Goal: Task Accomplishment & Management: Manage account settings

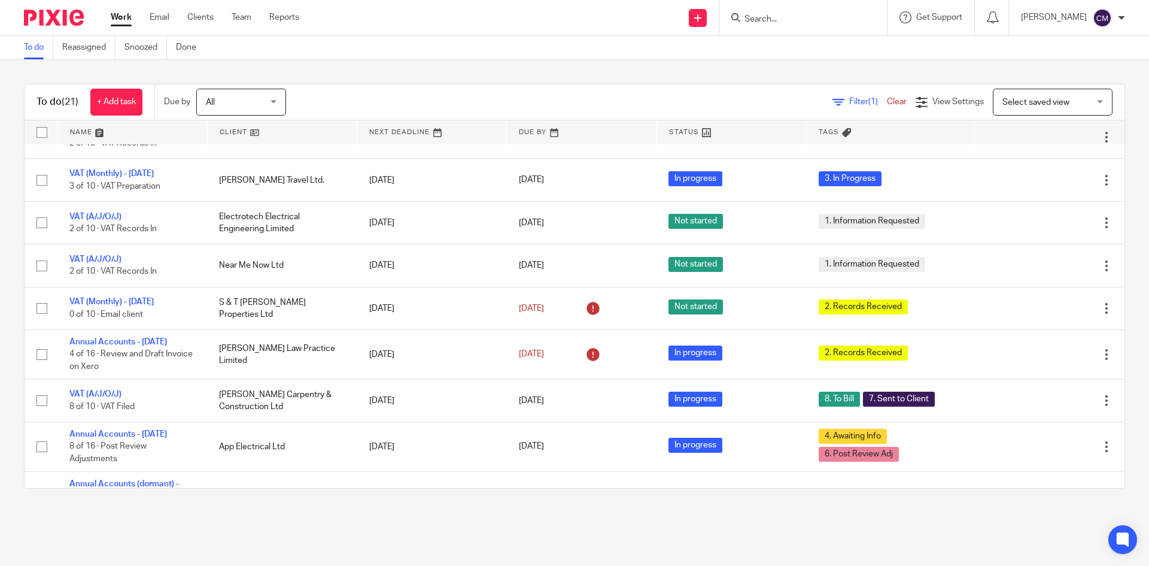
scroll to position [283, 0]
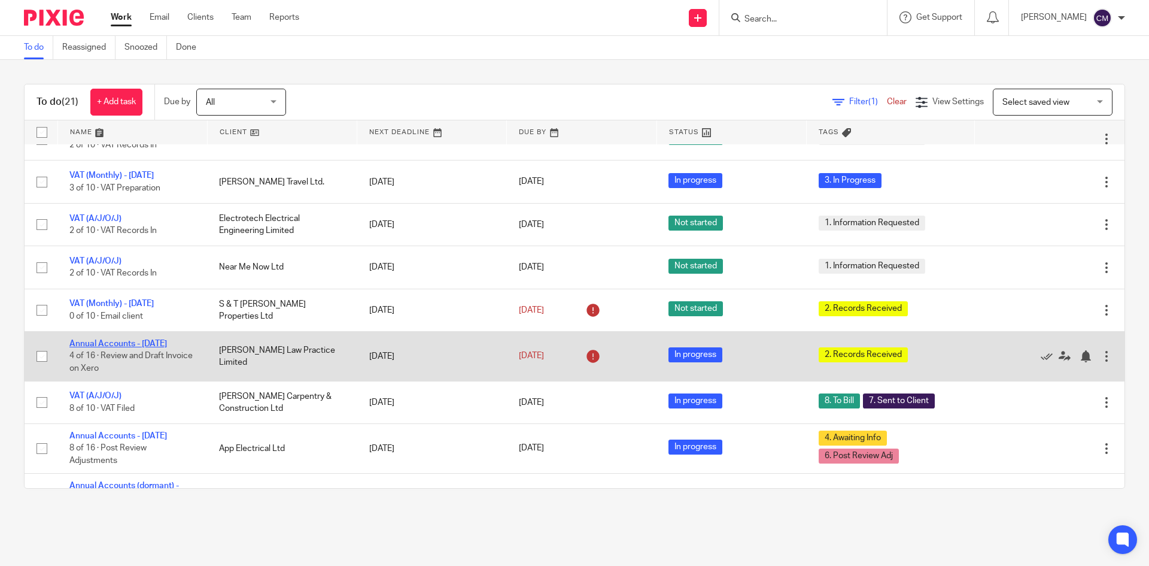
click at [125, 348] on link "Annual Accounts - [DATE]" at bounding box center [118, 343] width 98 height 8
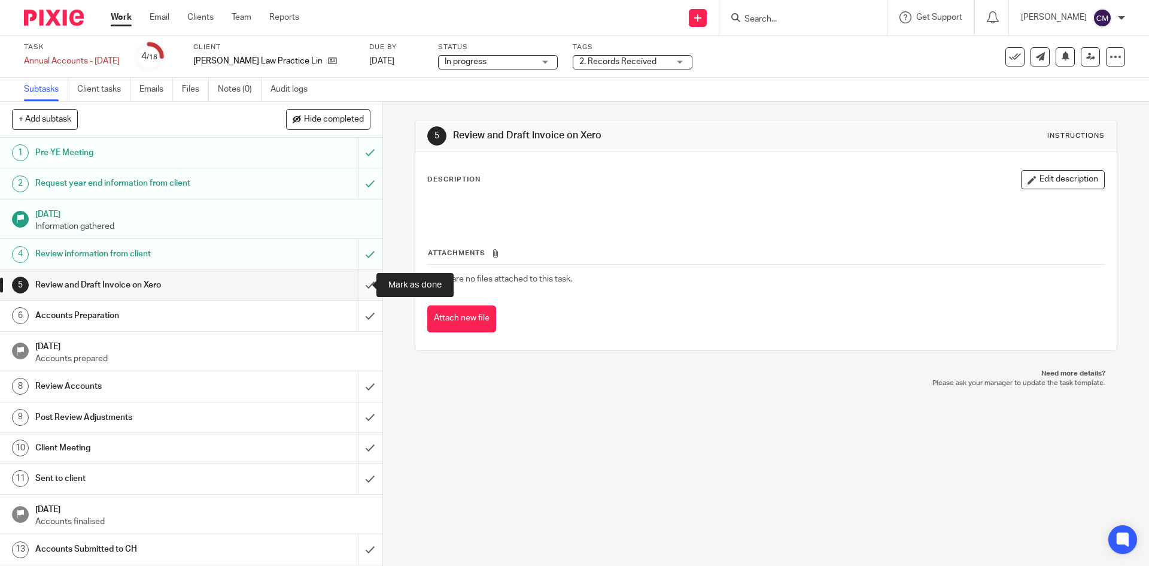
click at [363, 281] on input "submit" at bounding box center [191, 285] width 382 height 30
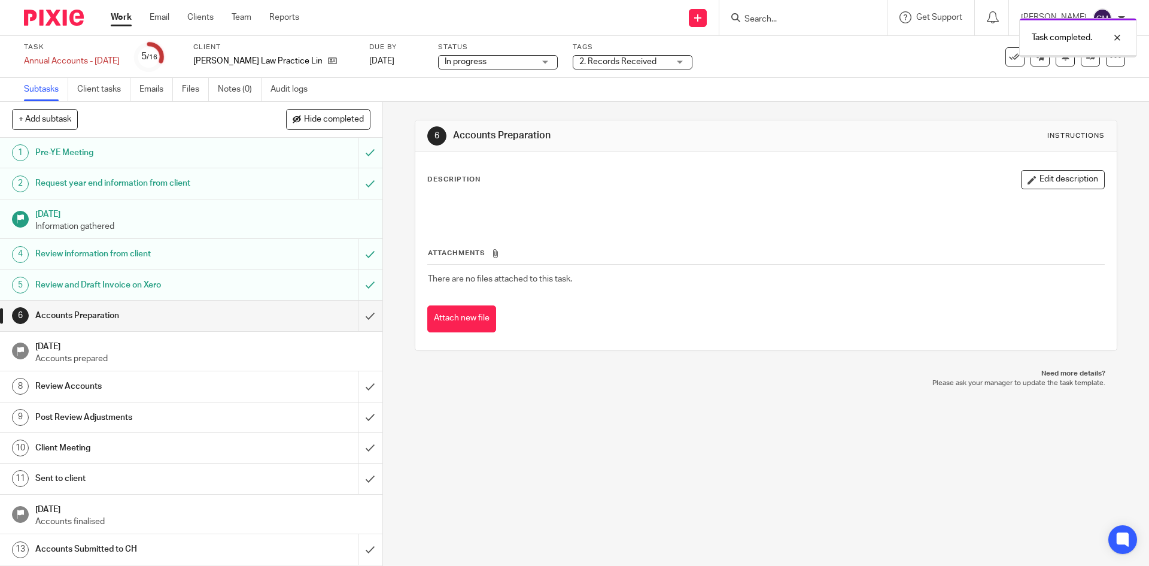
click at [359, 315] on input "submit" at bounding box center [191, 315] width 382 height 30
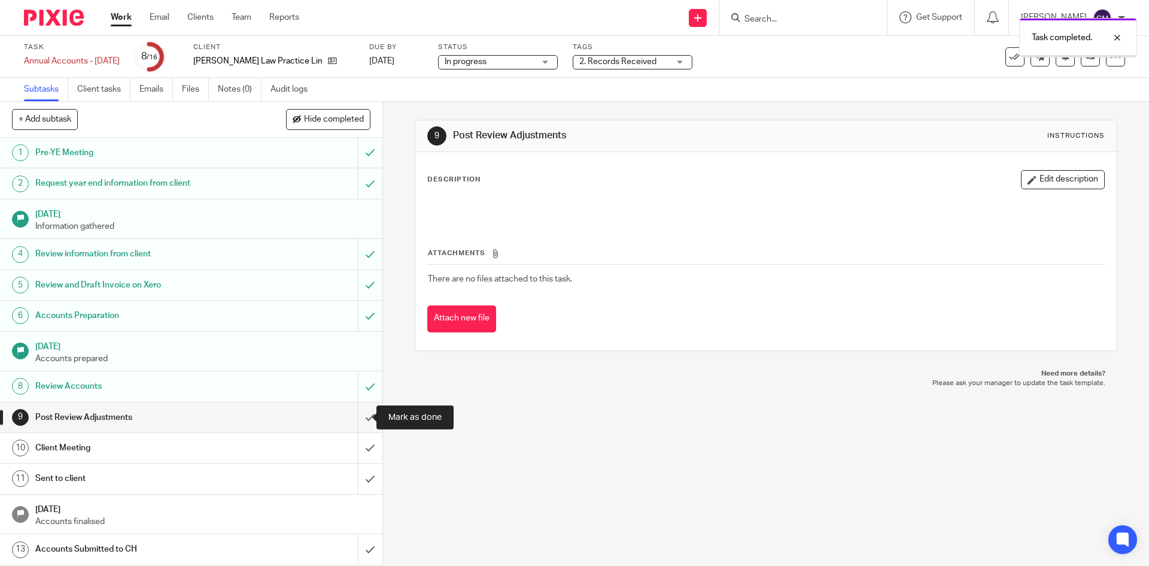
click at [363, 414] on input "submit" at bounding box center [191, 417] width 382 height 30
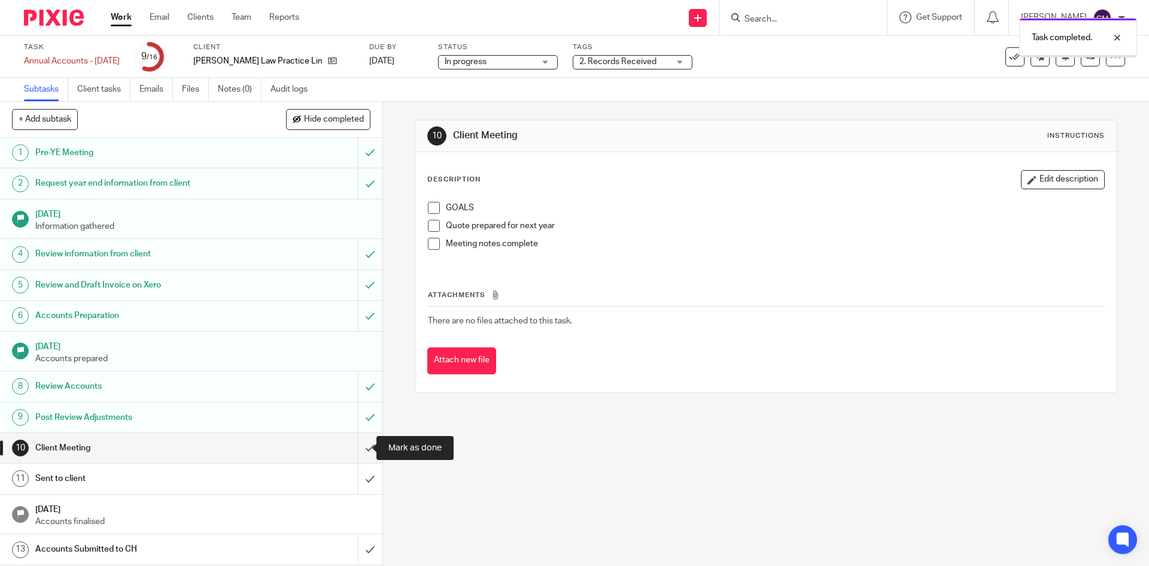
click at [360, 442] on input "submit" at bounding box center [191, 448] width 382 height 30
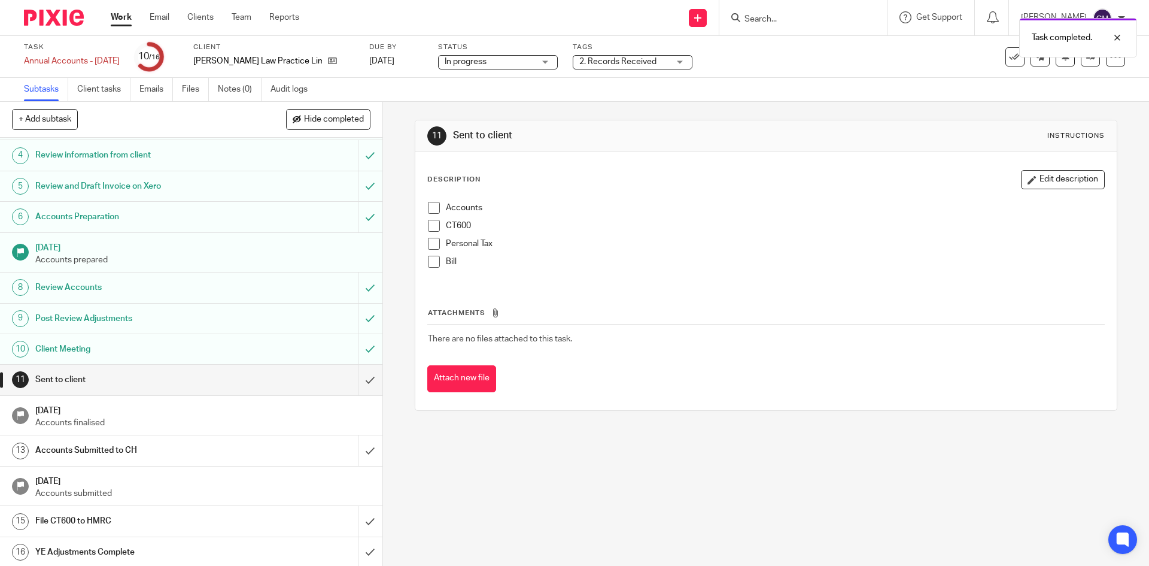
scroll to position [101, 0]
click at [358, 449] on input "submit" at bounding box center [191, 448] width 382 height 30
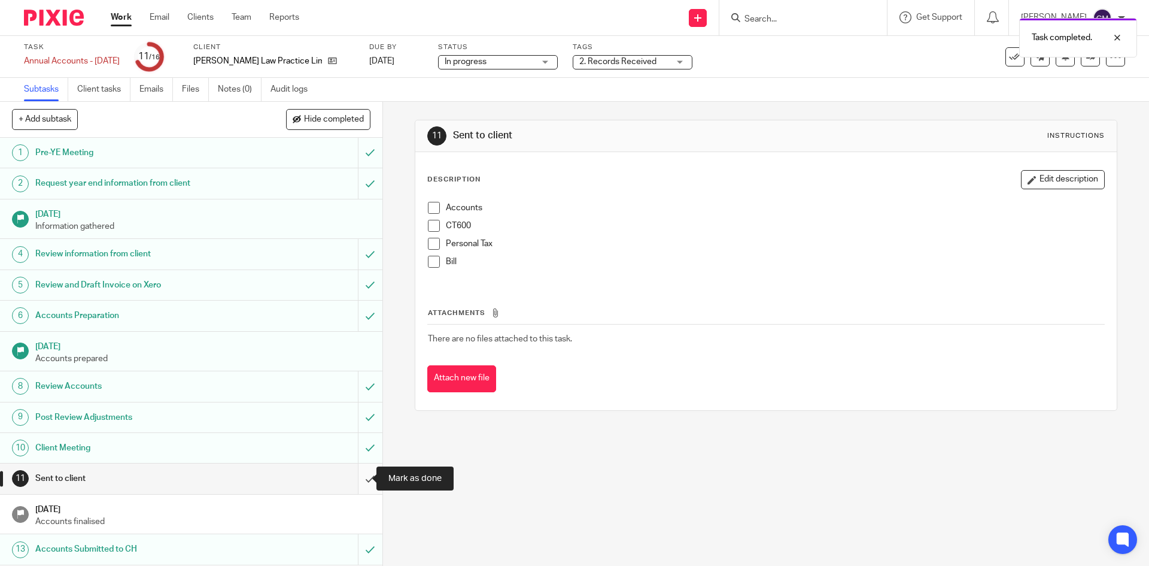
click at [353, 482] on input "submit" at bounding box center [191, 478] width 382 height 30
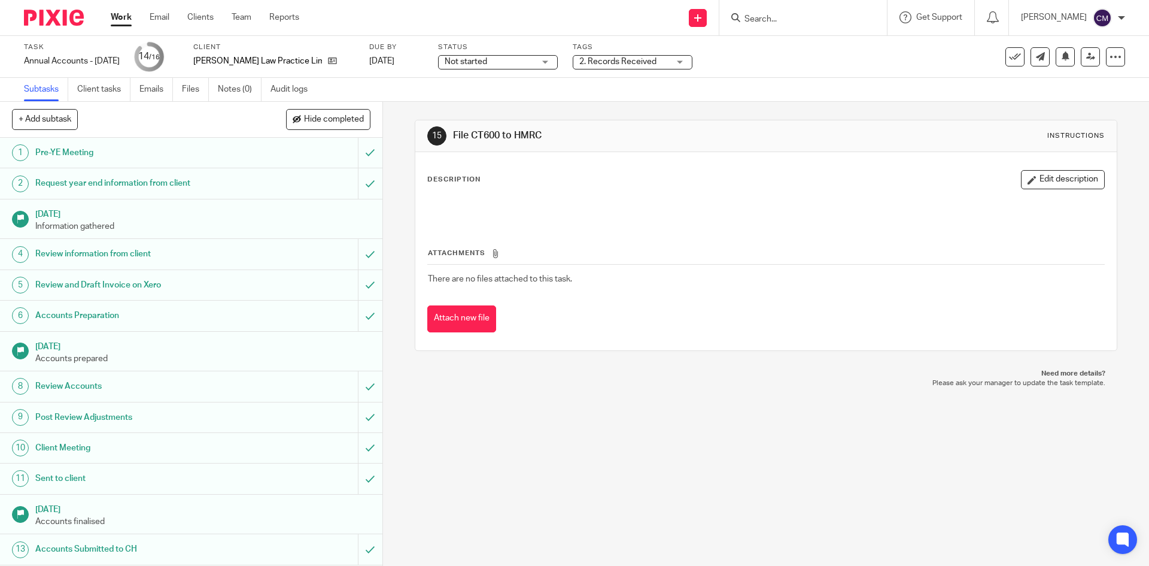
click at [603, 60] on span "2. Records Received" at bounding box center [617, 61] width 77 height 8
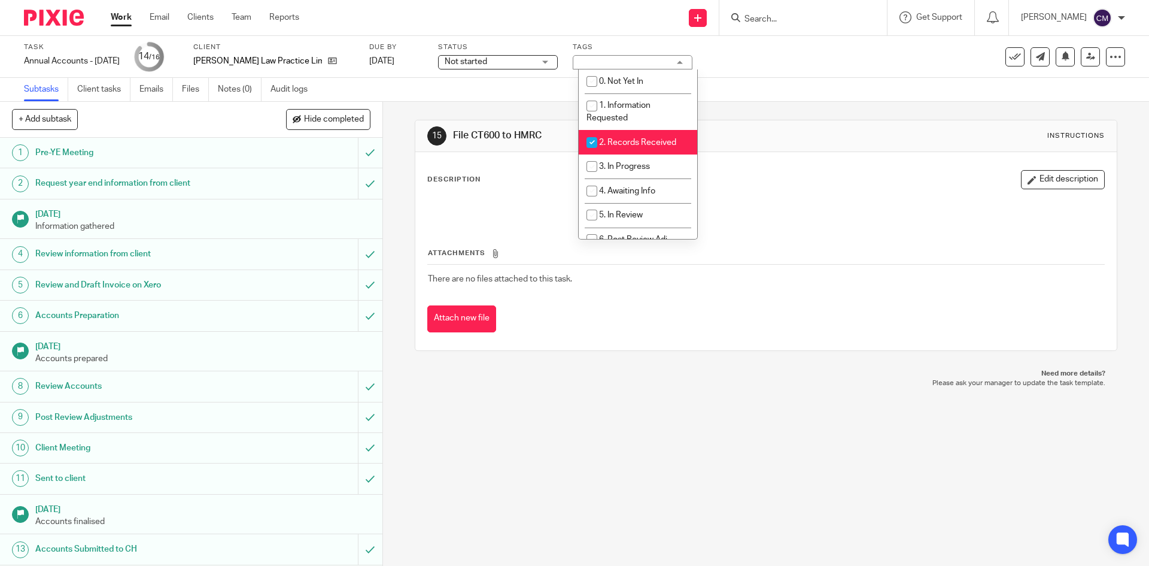
click at [616, 145] on span "2. Records Received" at bounding box center [637, 142] width 77 height 8
checkbox input "false"
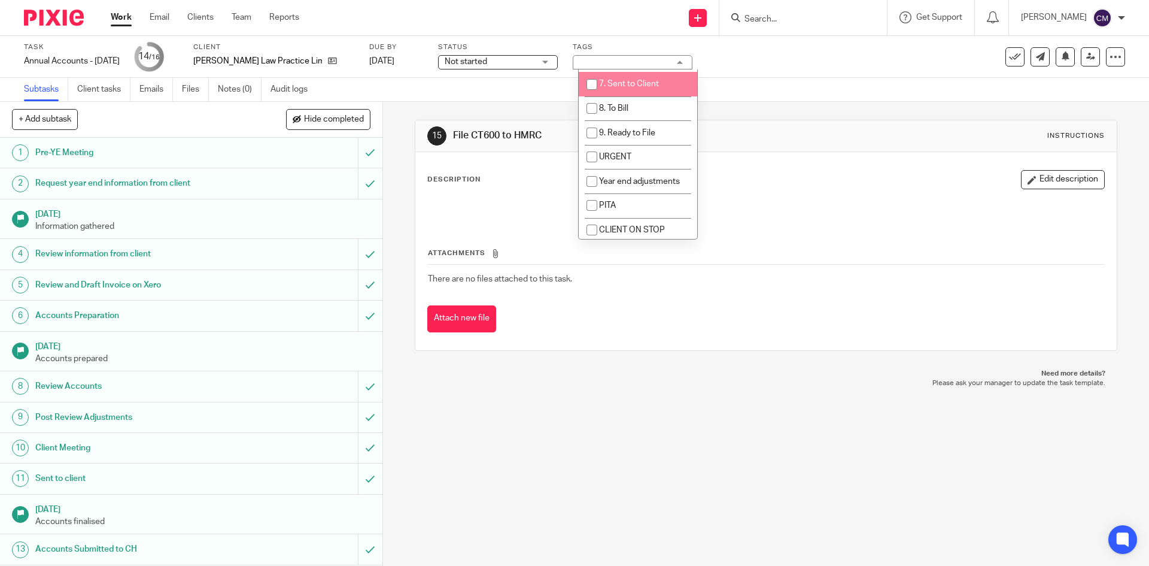
click at [621, 88] on li "7. Sent to Client" at bounding box center [638, 84] width 118 height 25
checkbox input "false"
click at [621, 112] on span "8. To Bill" at bounding box center [613, 108] width 29 height 8
checkbox input "true"
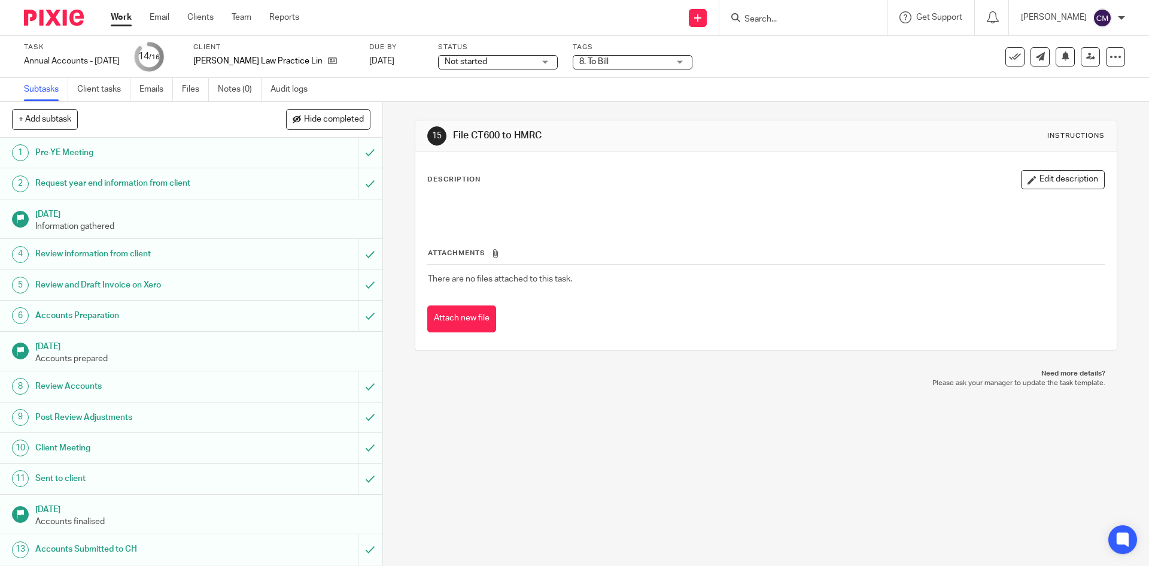
click at [518, 57] on span "Not started" at bounding box center [490, 62] width 90 height 13
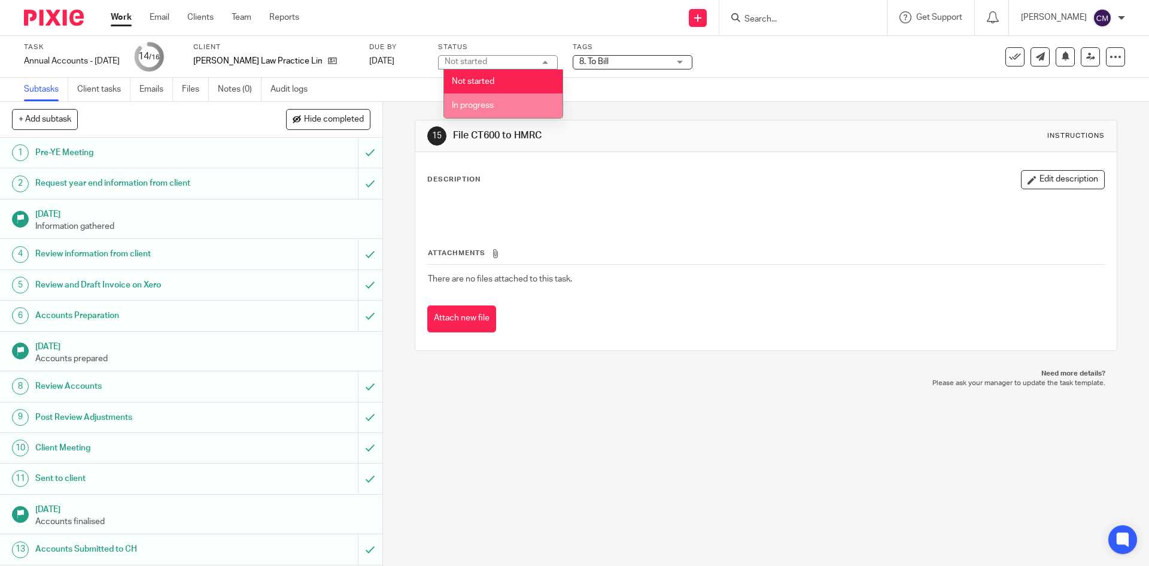
click at [506, 100] on li "In progress" at bounding box center [503, 105] width 118 height 25
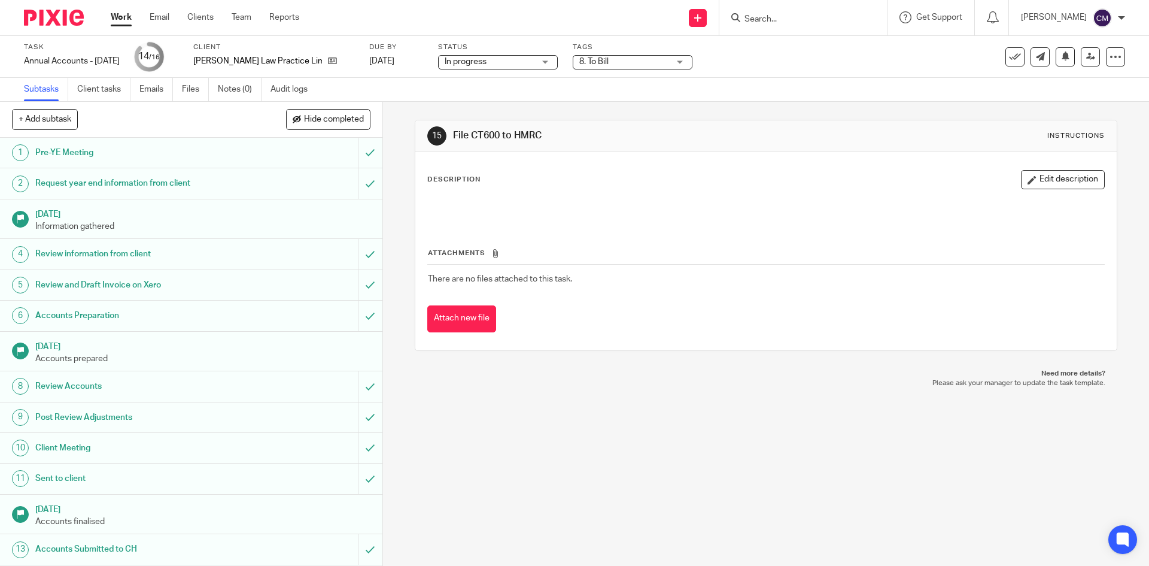
click at [533, 29] on div "Send new email Create task Add client Get Support Contact via email Check our d…" at bounding box center [733, 17] width 832 height 35
click at [116, 19] on link "Work" at bounding box center [121, 17] width 21 height 12
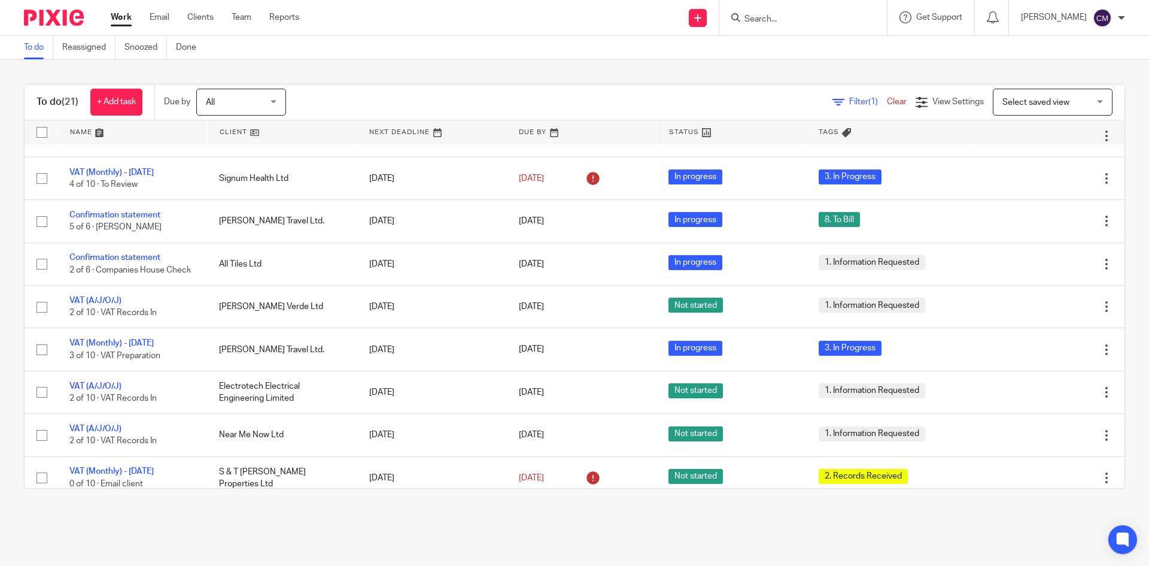
scroll to position [120, 0]
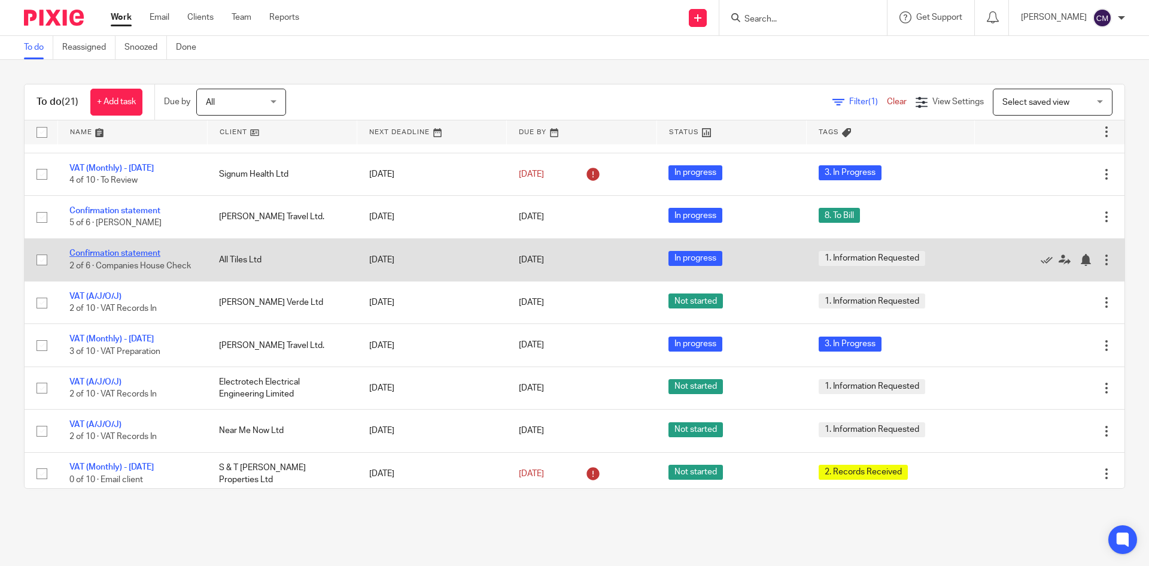
click at [144, 249] on link "Confirmation statement" at bounding box center [114, 253] width 91 height 8
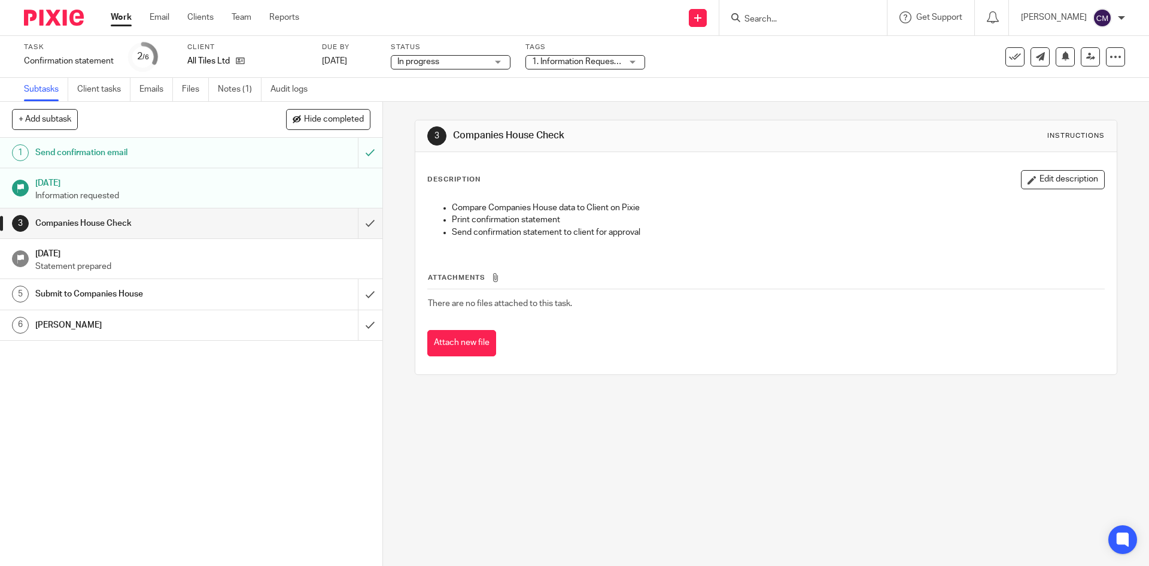
click at [575, 60] on span "1. Information Requested" at bounding box center [579, 61] width 95 height 8
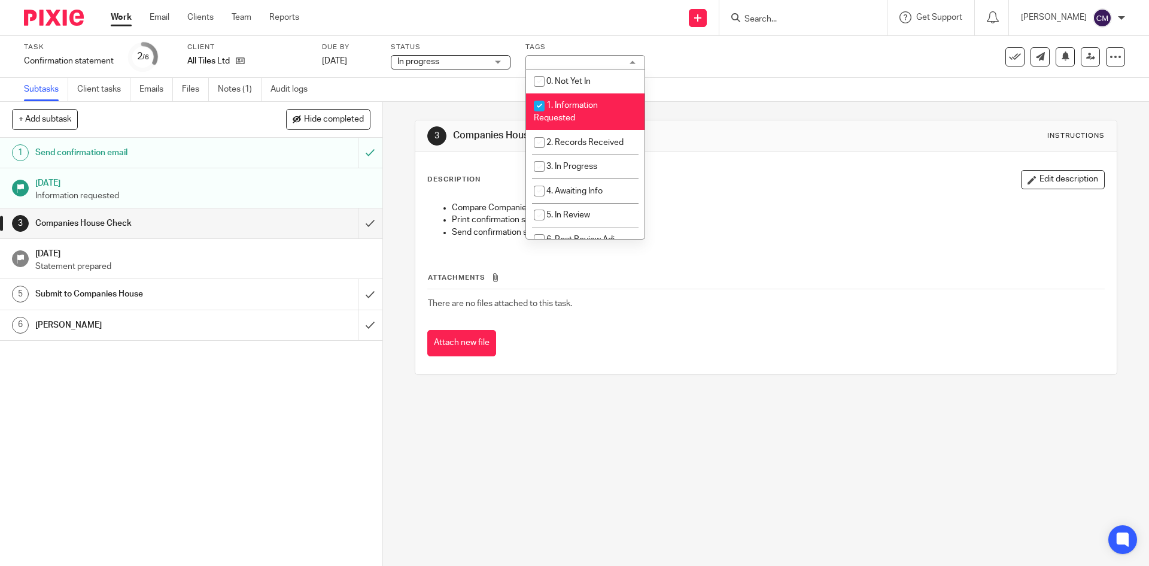
click at [576, 119] on li "1. Information Requested" at bounding box center [585, 111] width 118 height 37
checkbox input "false"
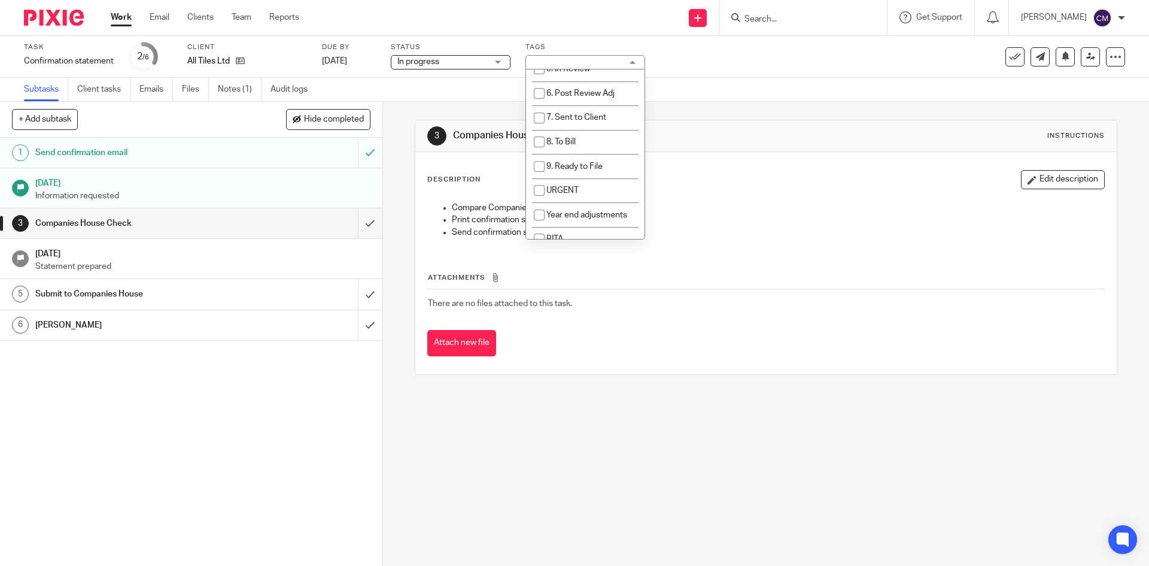
scroll to position [180, 0]
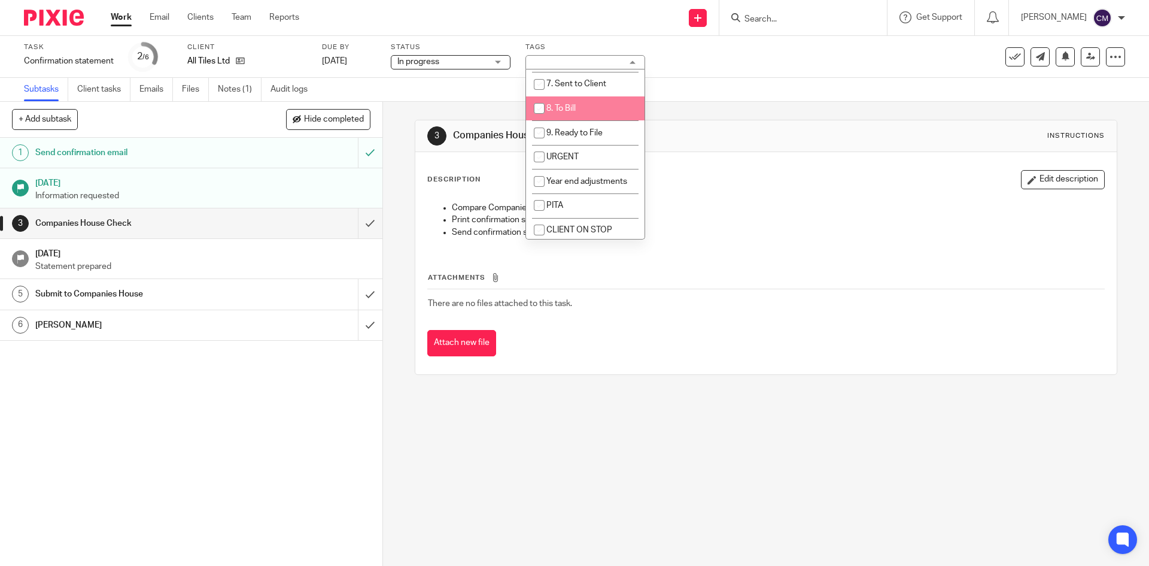
click at [578, 107] on li "8. To Bill" at bounding box center [585, 108] width 118 height 25
checkbox input "true"
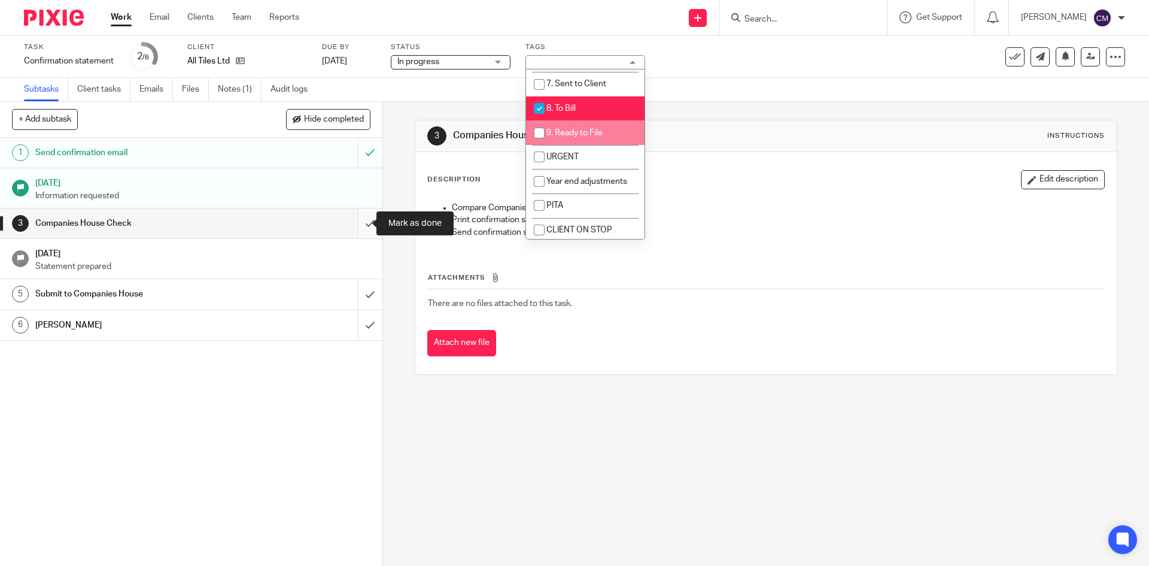
click at [353, 222] on input "submit" at bounding box center [191, 223] width 382 height 30
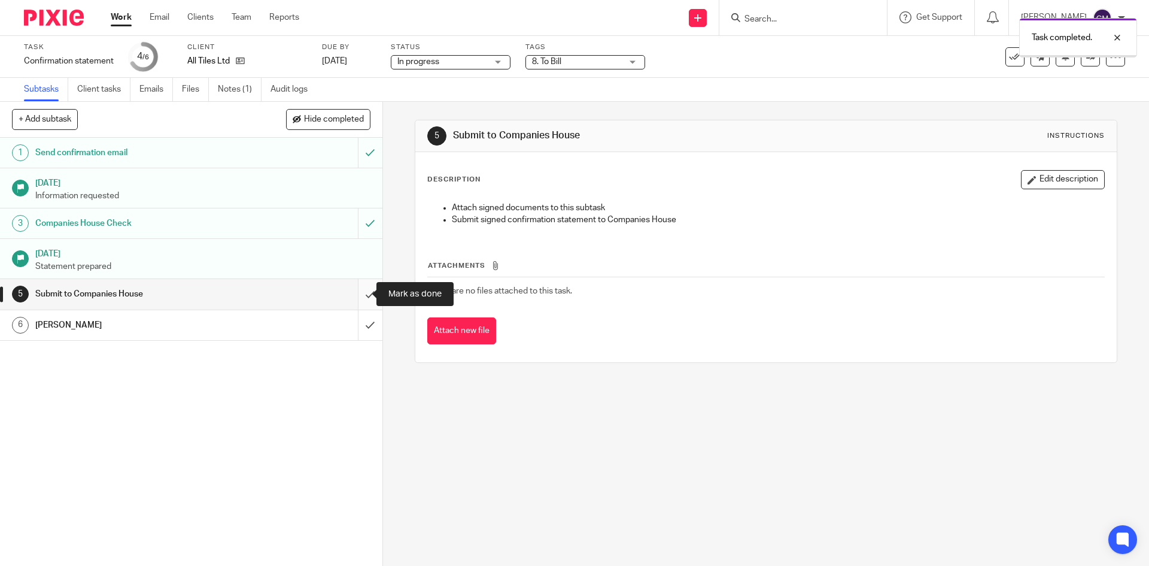
drag, startPoint x: 0, startPoint y: 0, endPoint x: 357, endPoint y: 299, distance: 465.2
click at [357, 299] on input "submit" at bounding box center [191, 294] width 382 height 30
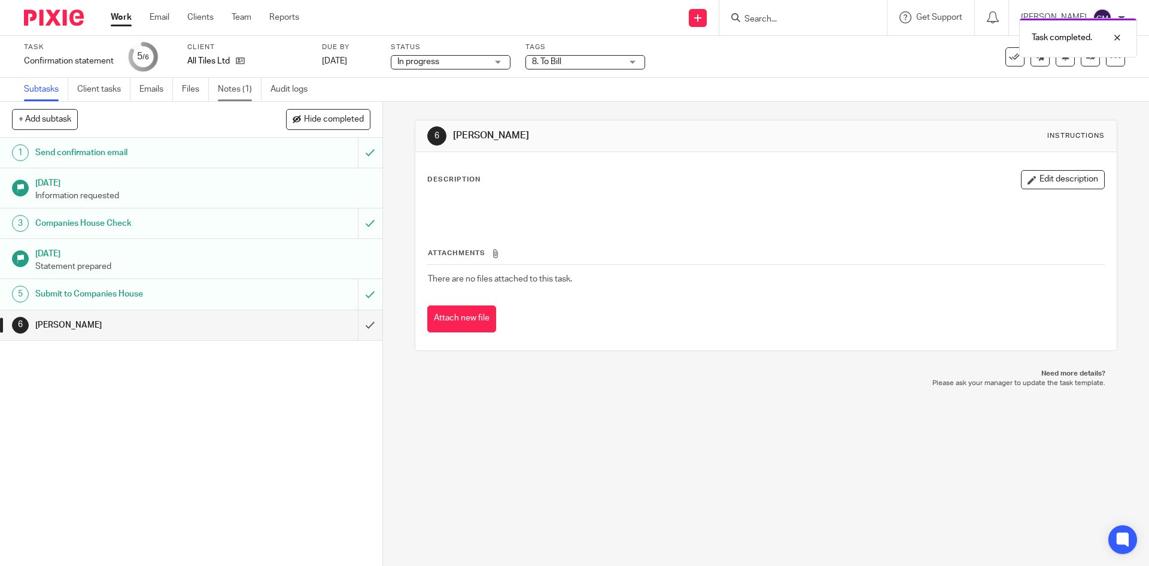
click at [239, 86] on link "Notes (1)" at bounding box center [240, 89] width 44 height 23
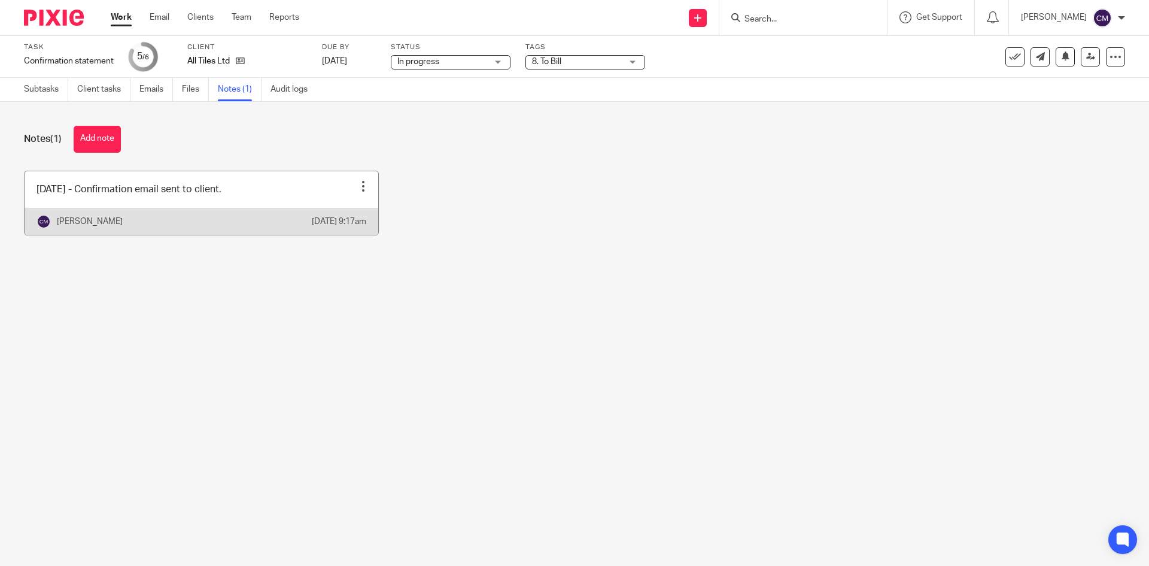
click at [361, 180] on div at bounding box center [363, 186] width 12 height 12
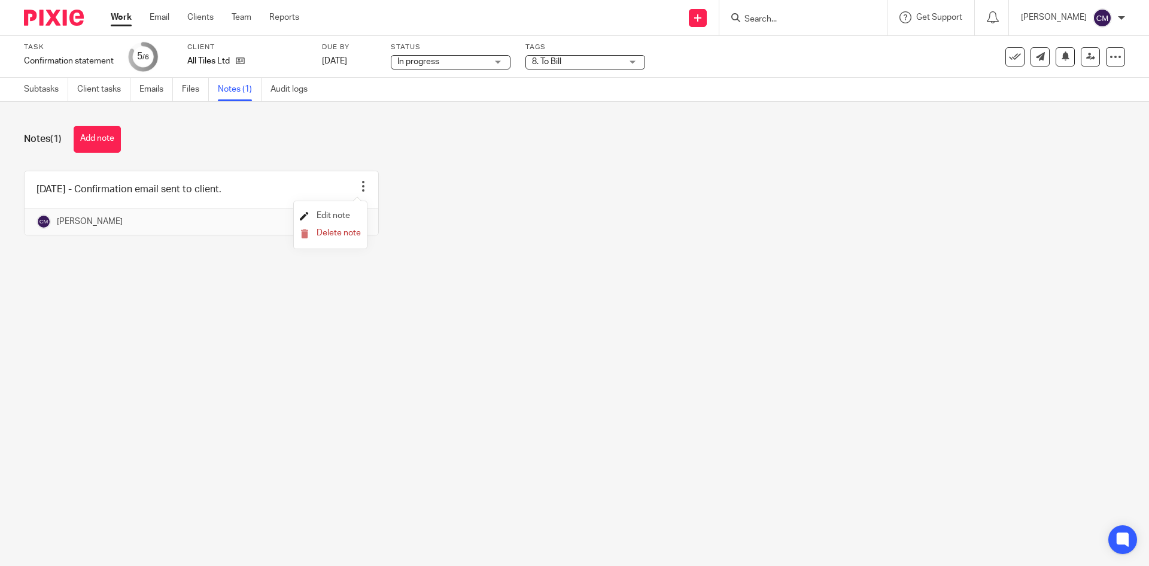
click at [347, 211] on span "Edit note" at bounding box center [334, 215] width 34 height 8
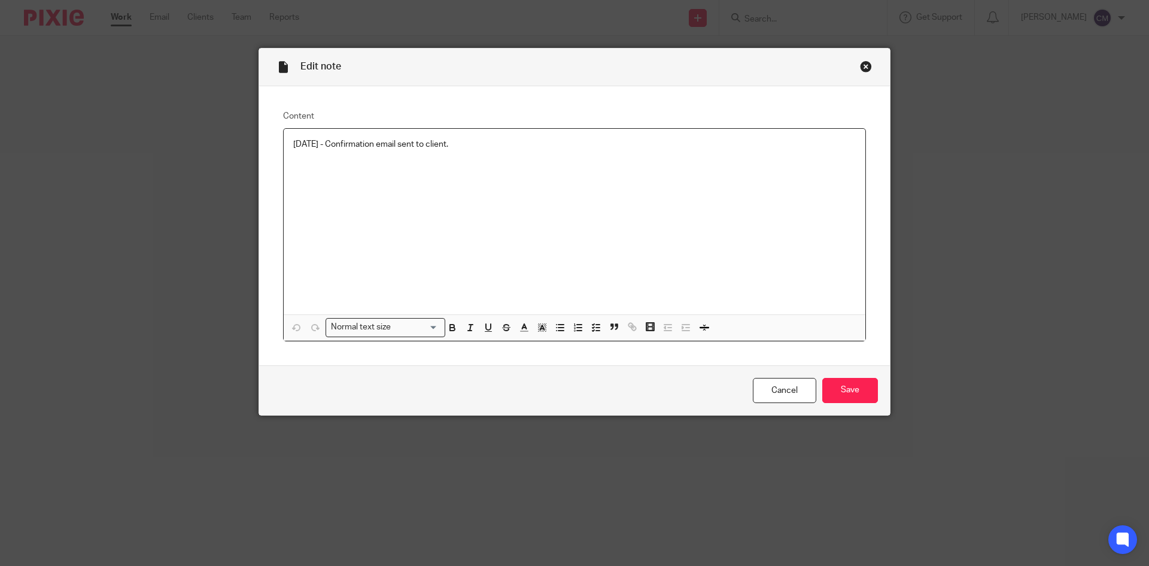
click at [539, 155] on div "[DATE] - Confirmation email sent to client." at bounding box center [575, 222] width 582 height 186
click at [841, 381] on input "Save" at bounding box center [850, 391] width 56 height 26
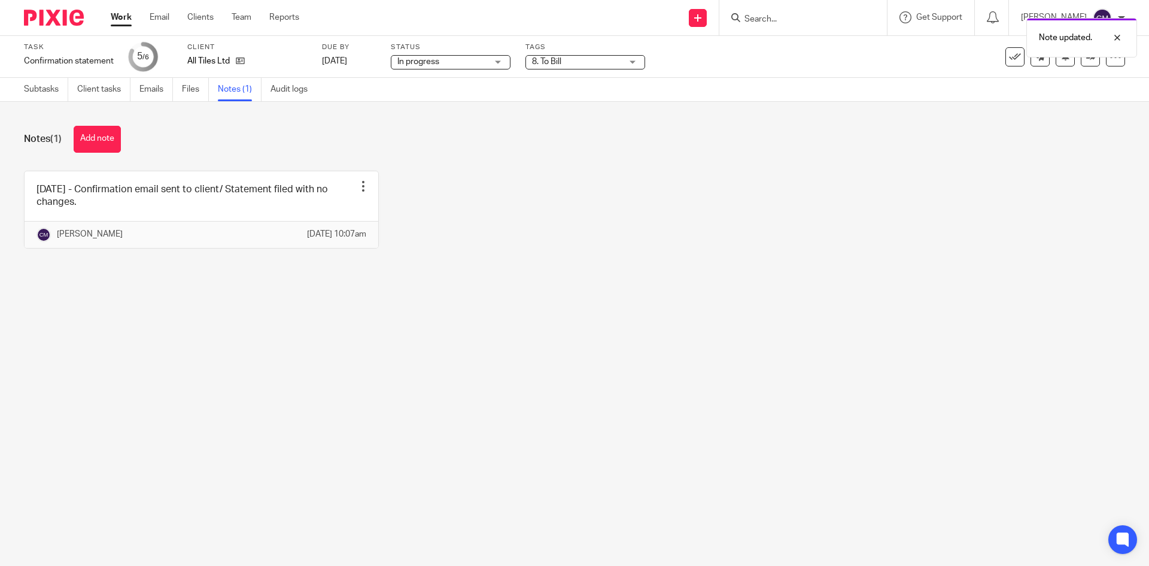
click at [123, 23] on link "Work" at bounding box center [121, 17] width 21 height 12
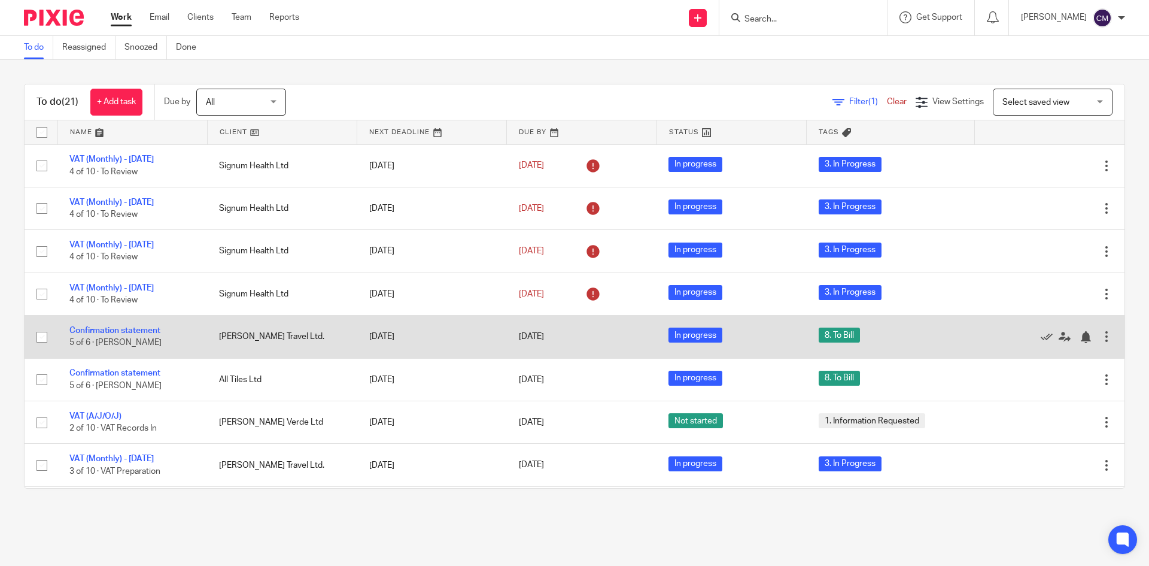
scroll to position [60, 0]
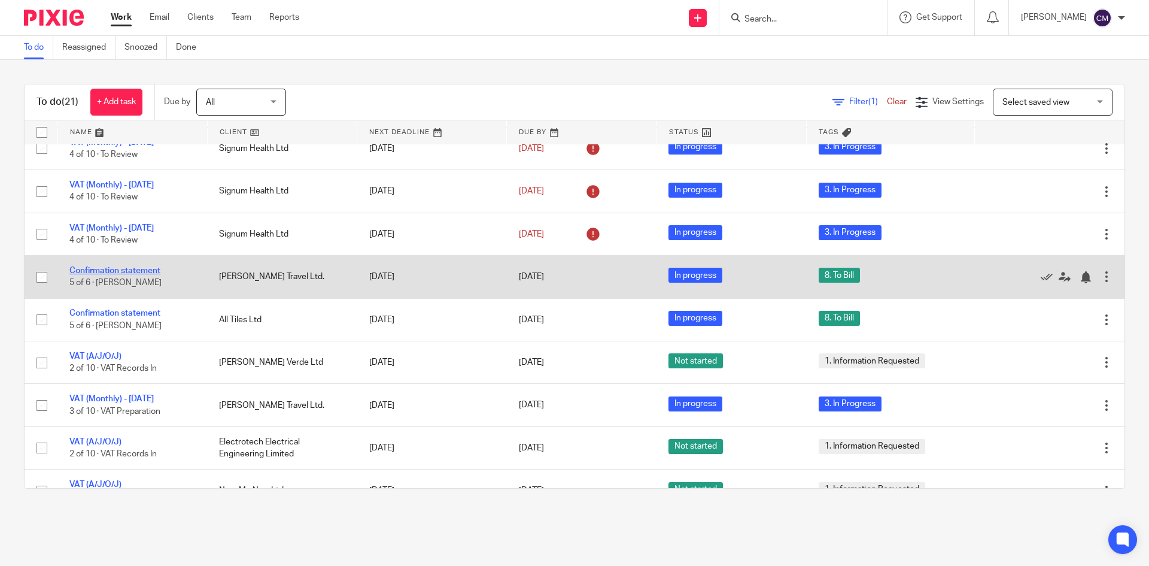
click at [146, 268] on link "Confirmation statement" at bounding box center [114, 270] width 91 height 8
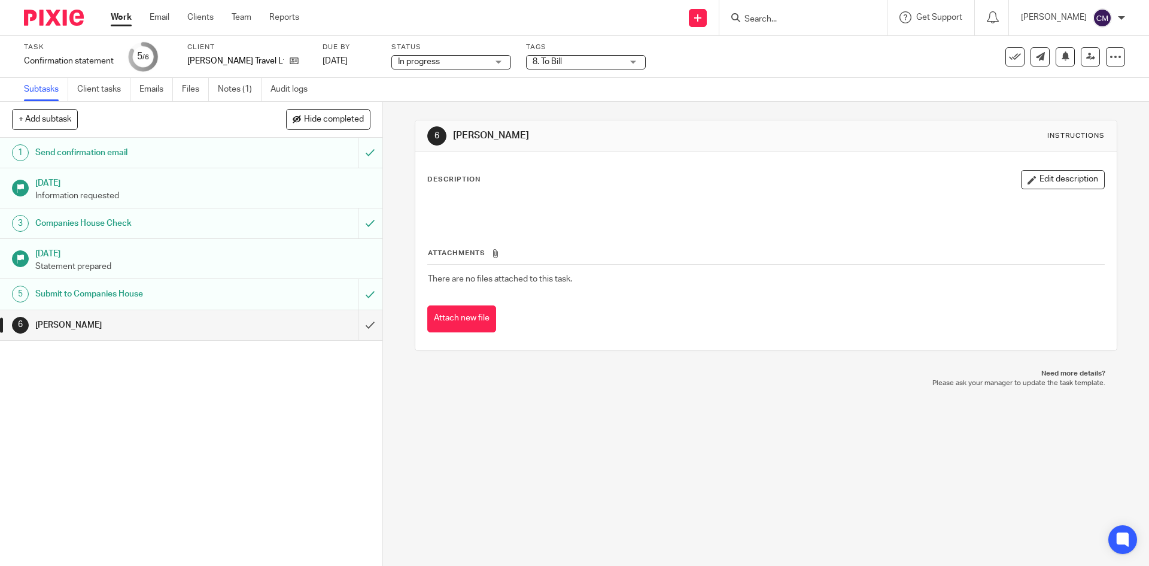
drag, startPoint x: 0, startPoint y: 0, endPoint x: 581, endPoint y: 62, distance: 583.8
click at [581, 62] on span "8. To Bill" at bounding box center [578, 62] width 90 height 13
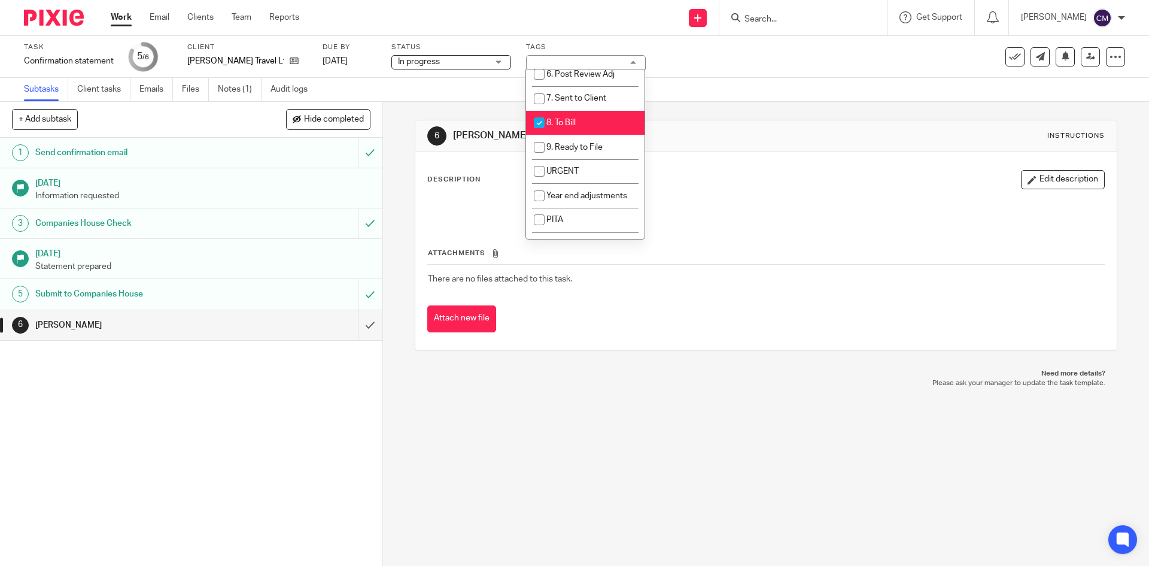
scroll to position [180, 0]
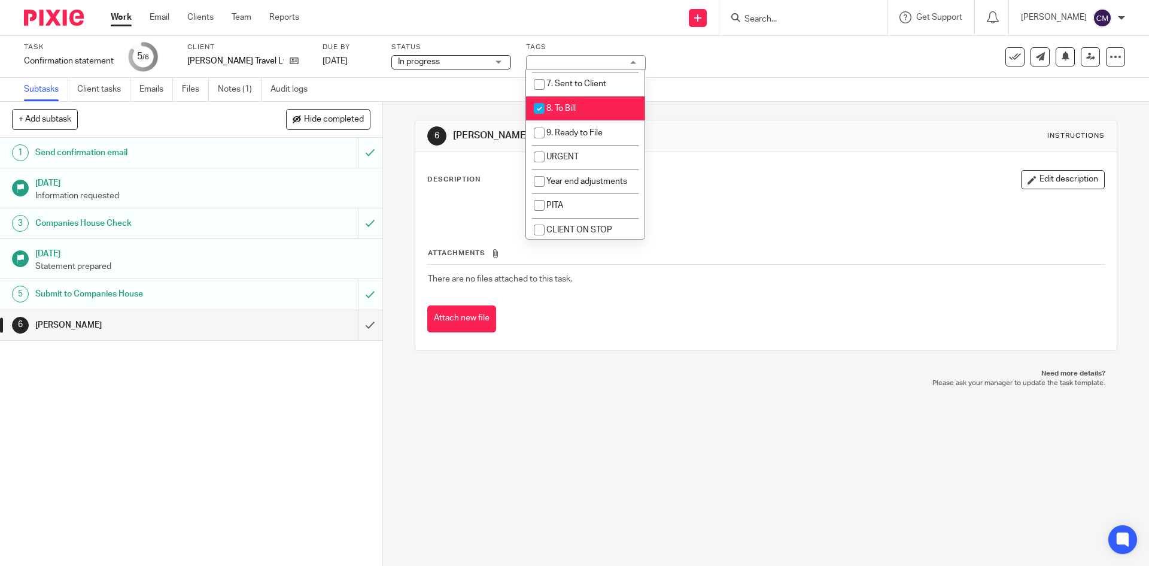
click at [563, 110] on span "8. To Bill" at bounding box center [560, 108] width 29 height 8
checkbox input "false"
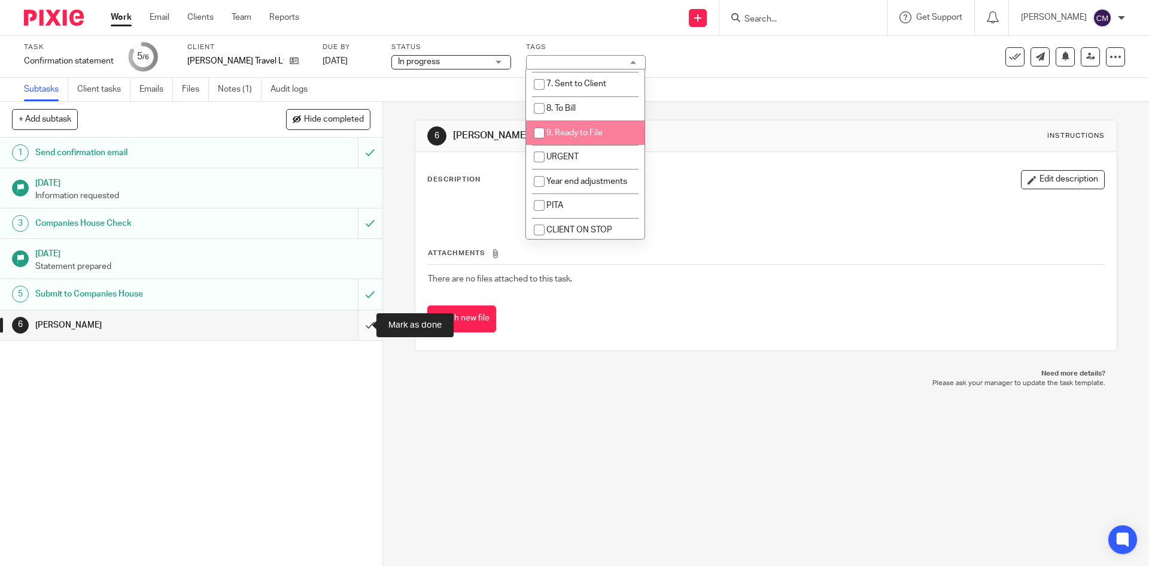
click at [360, 320] on input "submit" at bounding box center [191, 325] width 382 height 30
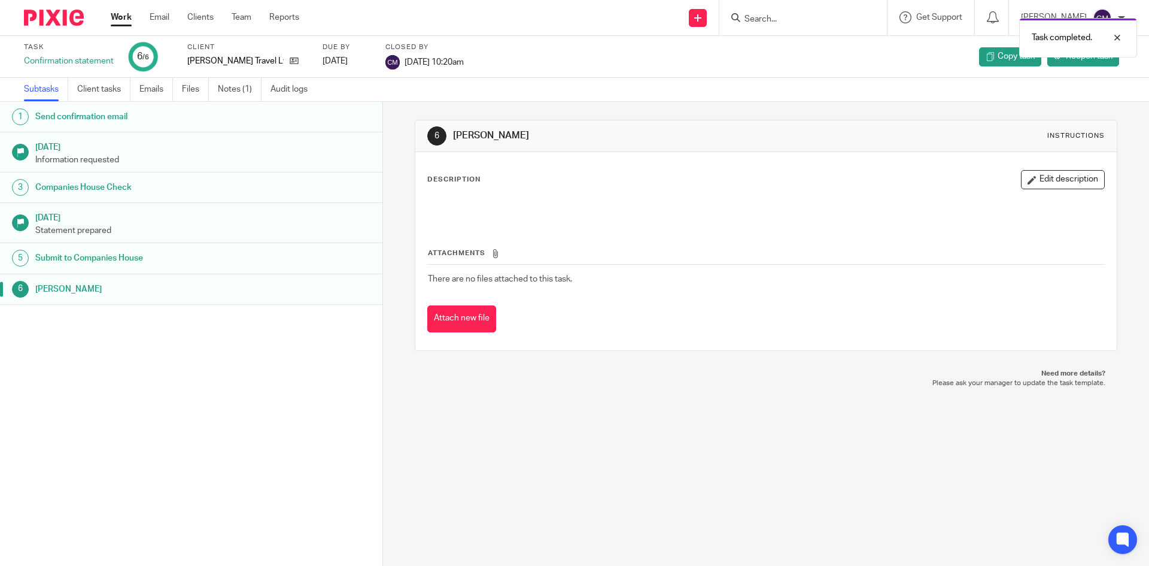
click at [108, 20] on div "Work Email Clients Team Reports Work Email Clients Team Reports Settings" at bounding box center [208, 17] width 218 height 35
click at [120, 21] on link "Work" at bounding box center [121, 17] width 21 height 12
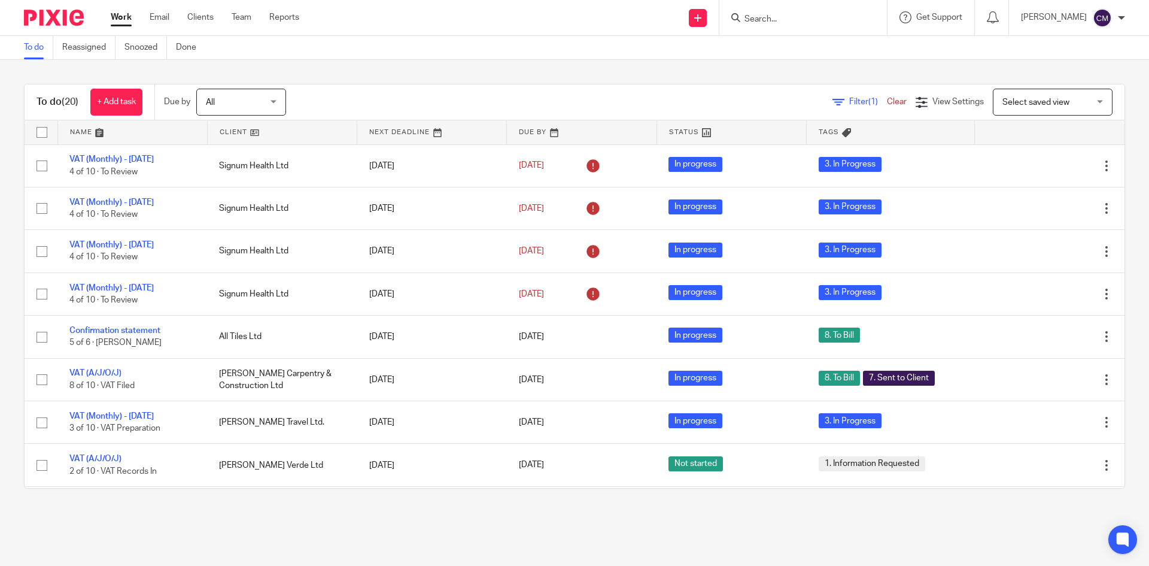
click at [127, 22] on link "Work" at bounding box center [121, 17] width 21 height 12
